Goal: Transaction & Acquisition: Purchase product/service

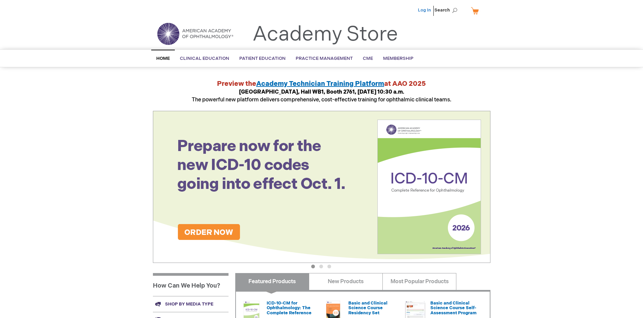
click at [425, 10] on link "Log In" at bounding box center [424, 9] width 13 height 5
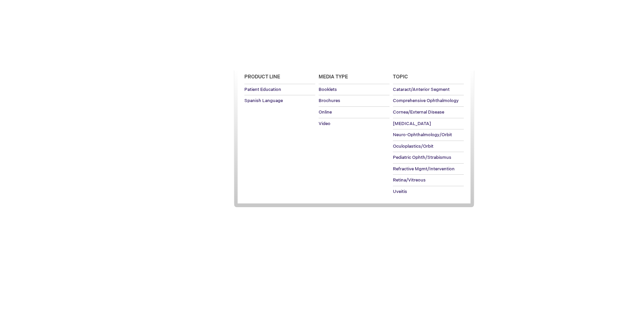
click at [261, 58] on span "Patient Education" at bounding box center [262, 58] width 46 height 5
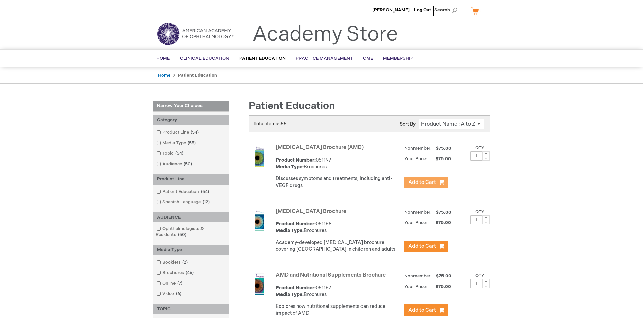
click at [426, 182] on span "Add to Cart" at bounding box center [422, 182] width 28 height 6
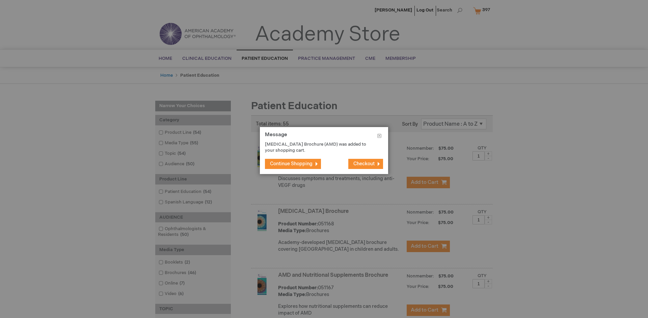
click at [291, 163] on span "Continue Shopping" at bounding box center [291, 164] width 43 height 6
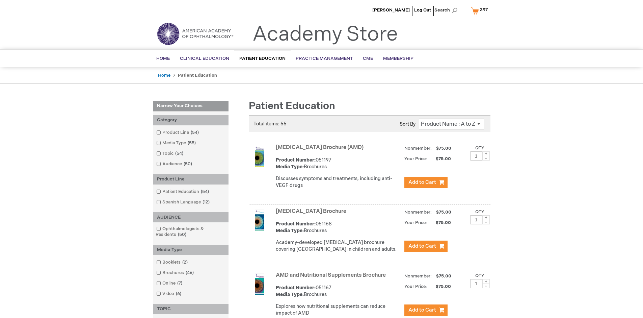
click at [332, 278] on link "AMD and Nutritional Supplements Brochure" at bounding box center [331, 275] width 110 height 6
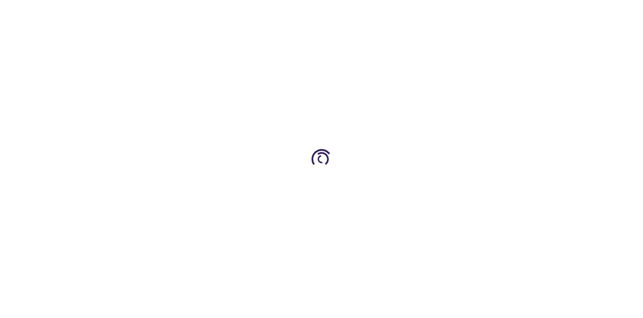
type input "1"
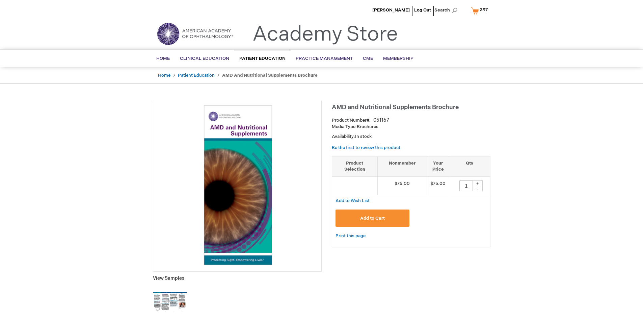
click at [372, 218] on span "Add to Cart" at bounding box center [372, 217] width 25 height 5
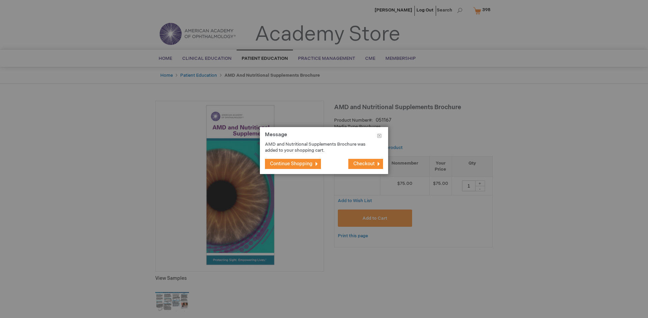
click at [291, 163] on span "Continue Shopping" at bounding box center [291, 164] width 43 height 6
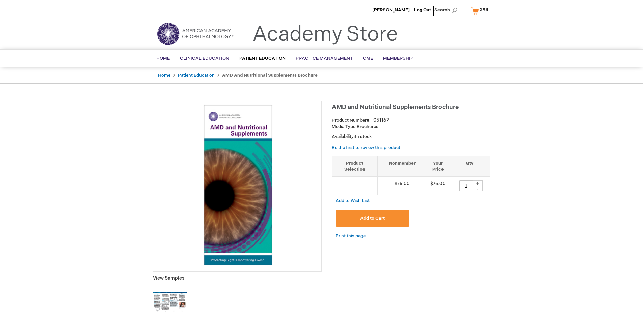
click at [481, 10] on span "398" at bounding box center [484, 9] width 8 height 5
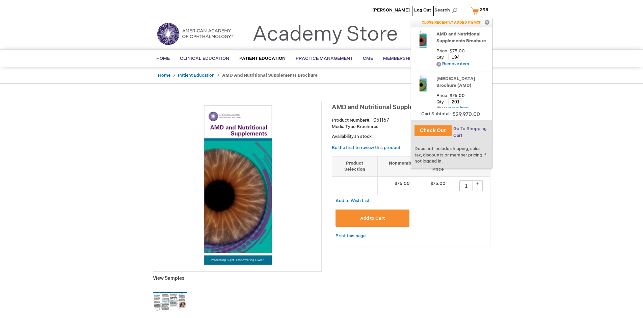
click at [470, 129] on span "Go To Shopping Cart" at bounding box center [469, 132] width 33 height 12
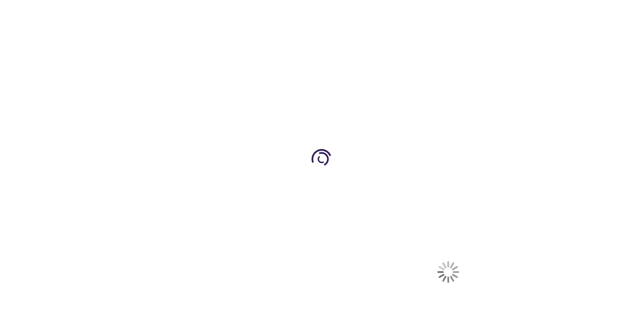
select select "US"
select select "41"
click at [446, 315] on span "Proceed to Checkout" at bounding box center [446, 314] width 44 height 5
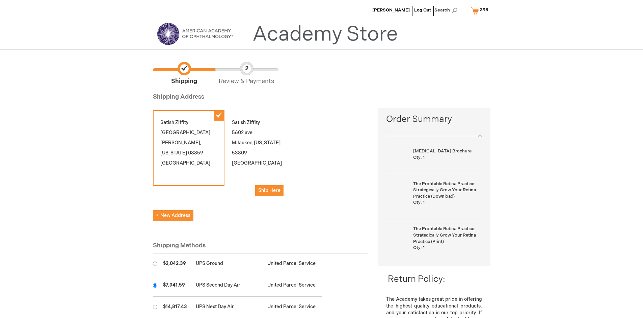
click at [155, 285] on input "radio" at bounding box center [155, 285] width 4 height 4
